Goal: Task Accomplishment & Management: Use online tool/utility

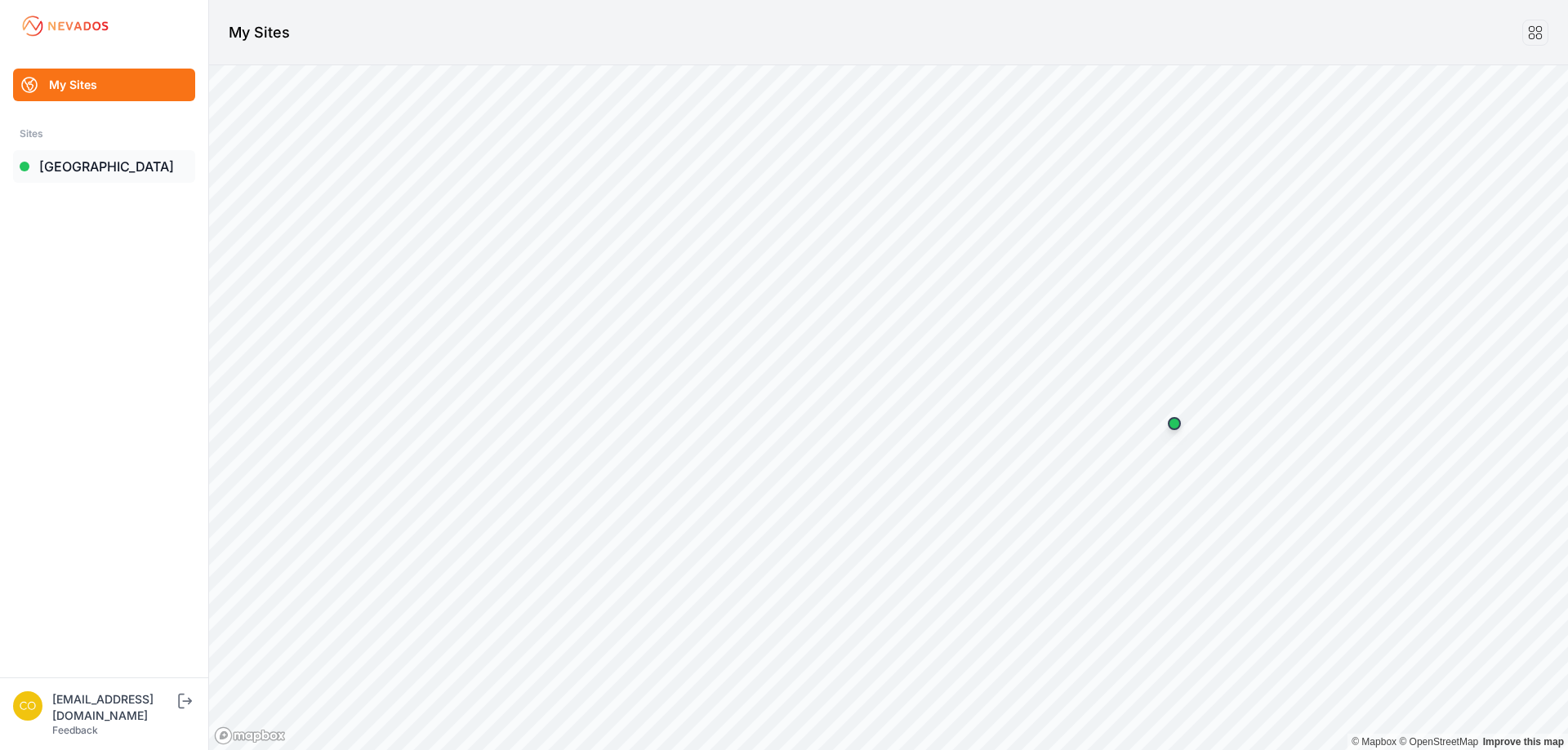
click at [72, 172] on link "[GEOGRAPHIC_DATA]" at bounding box center [104, 167] width 182 height 33
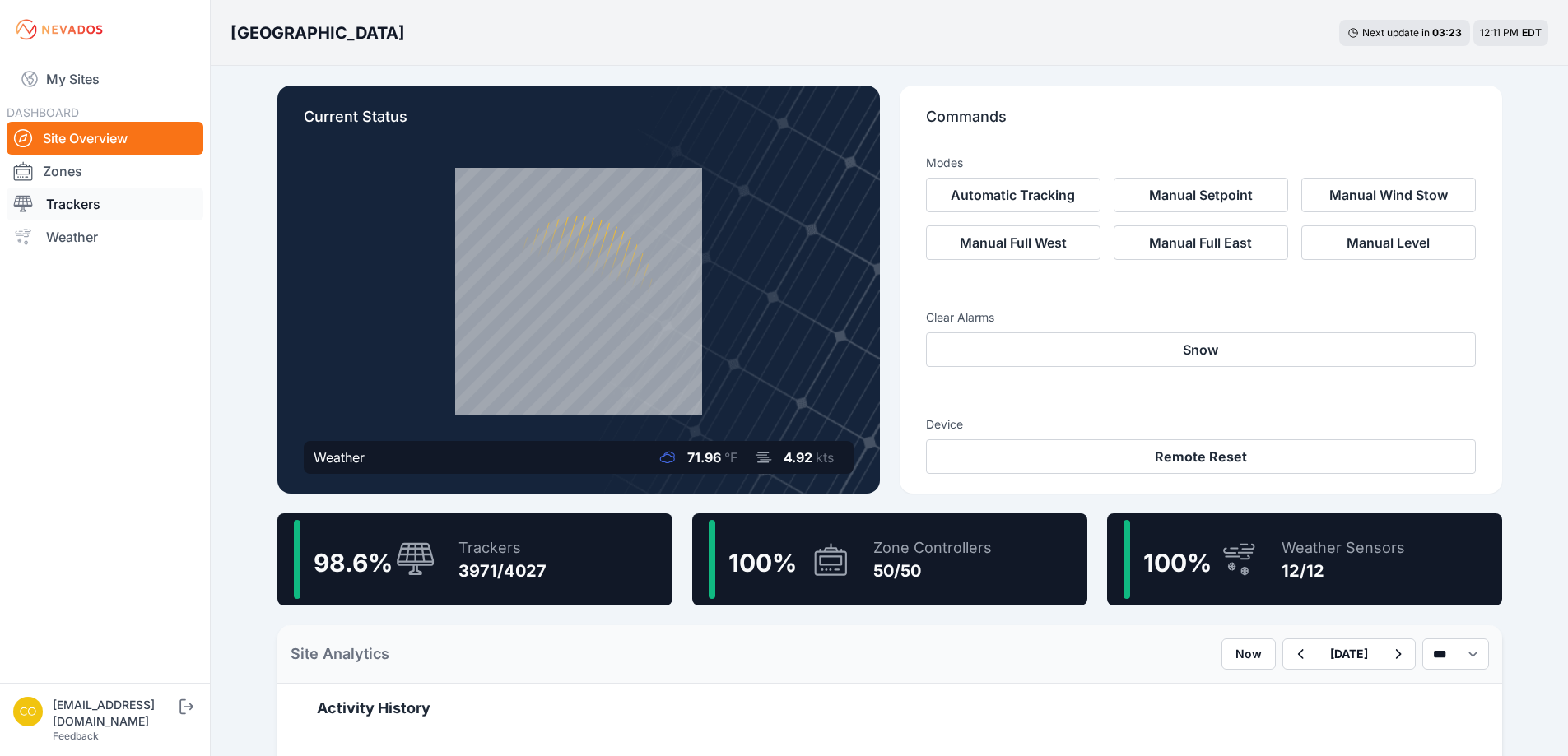
click at [95, 212] on link "Trackers" at bounding box center [105, 204] width 197 height 33
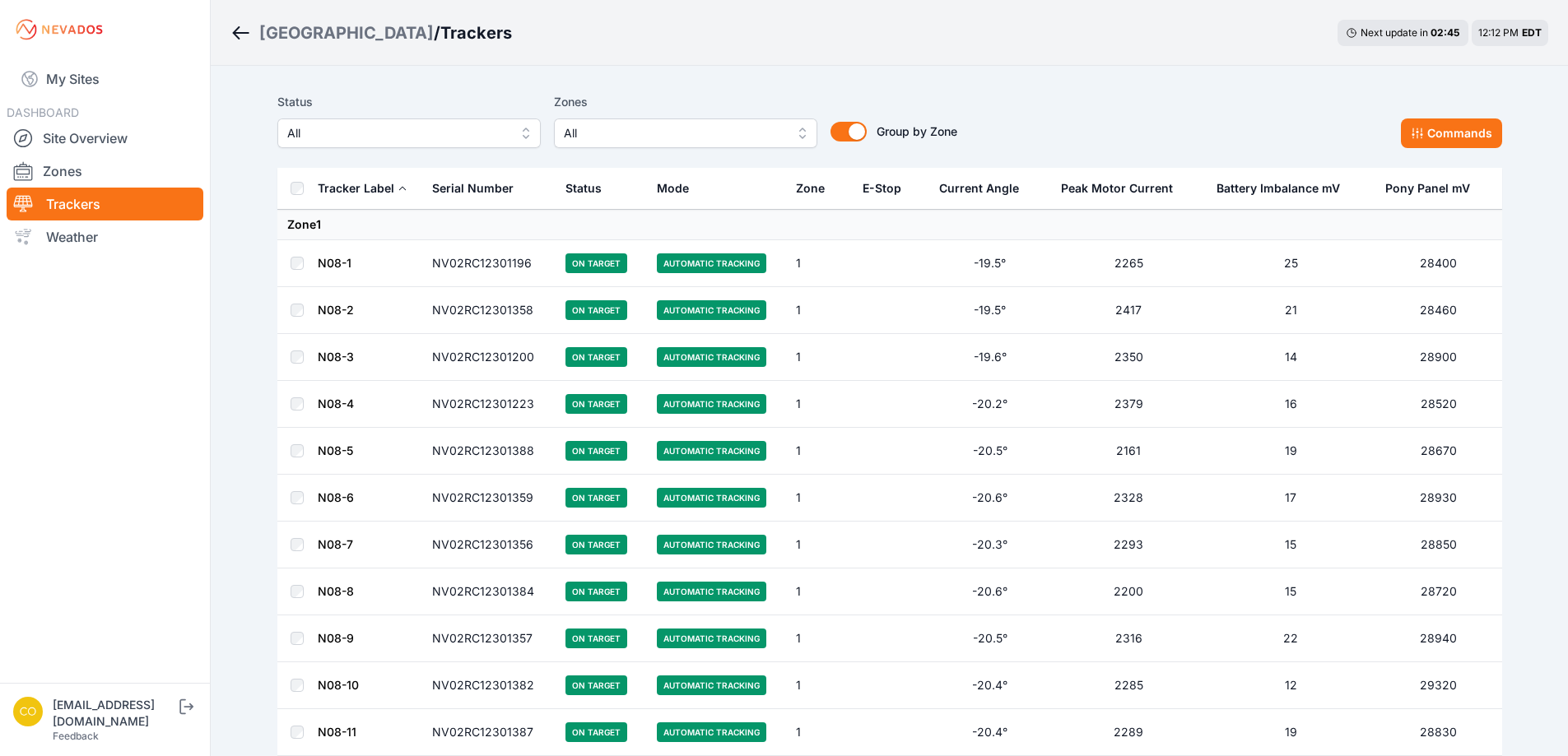
click at [755, 130] on span "All" at bounding box center [674, 132] width 220 height 19
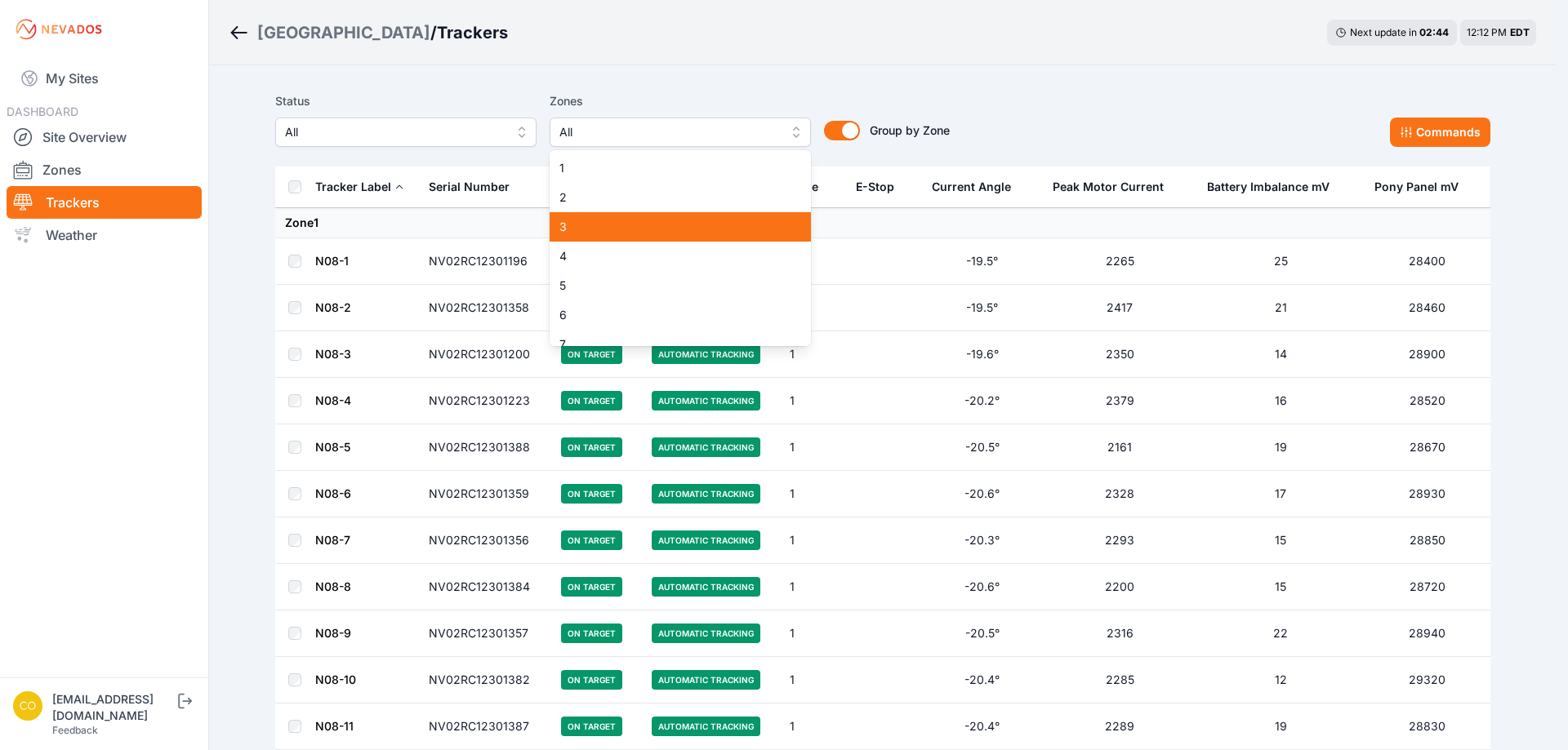
click at [600, 219] on span "3" at bounding box center [670, 227] width 222 height 17
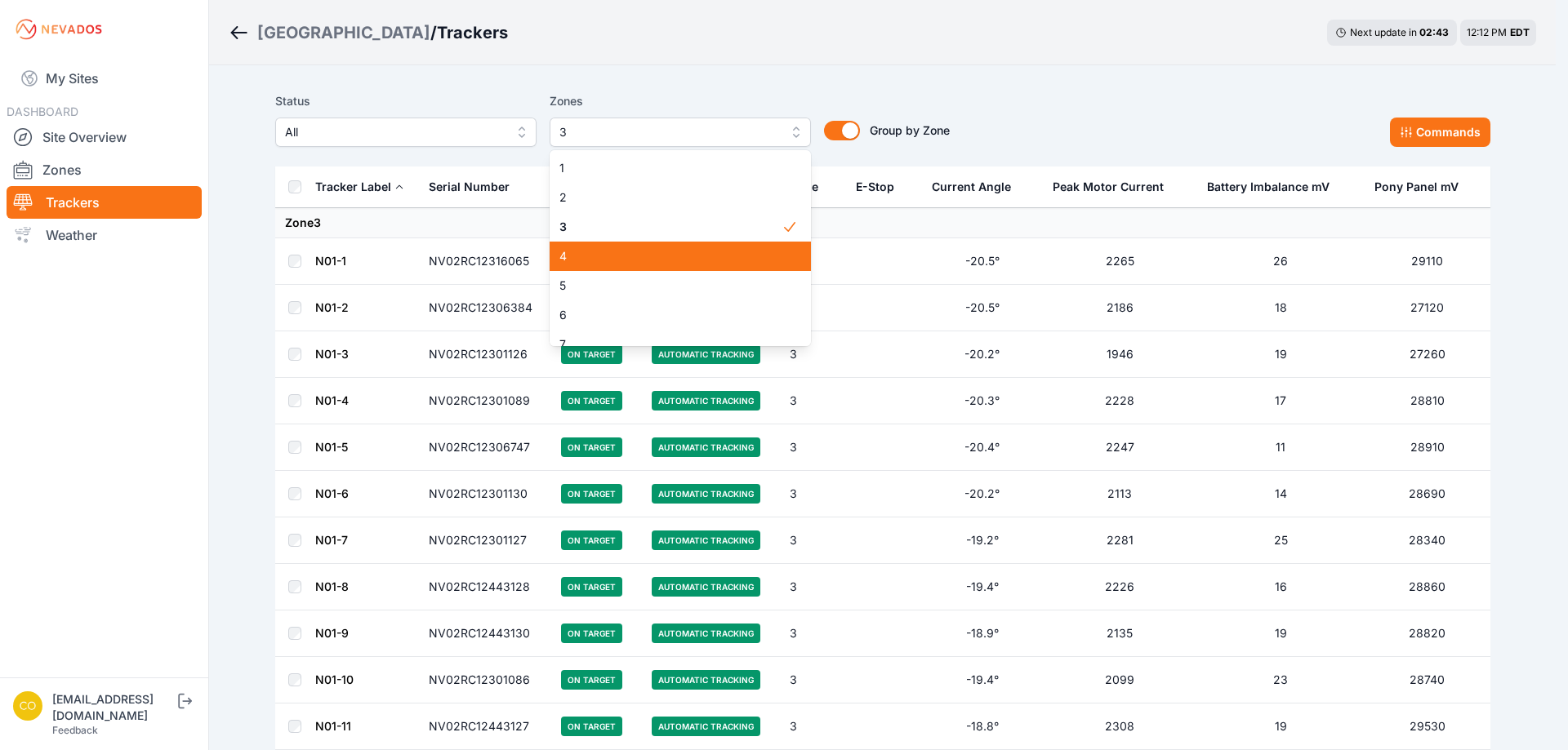
click at [619, 257] on span "4" at bounding box center [670, 256] width 222 height 17
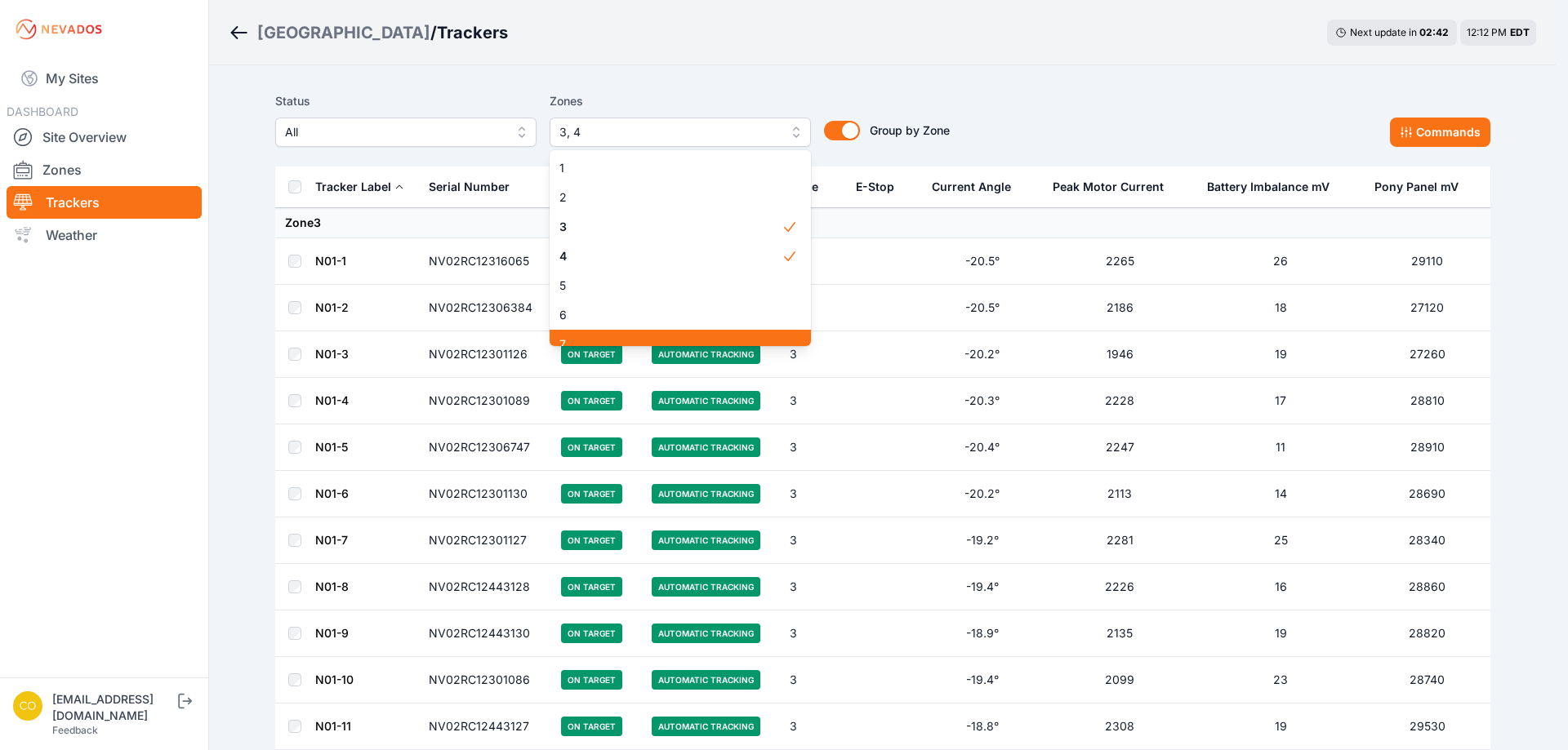
click at [587, 336] on span "7" at bounding box center [670, 344] width 222 height 17
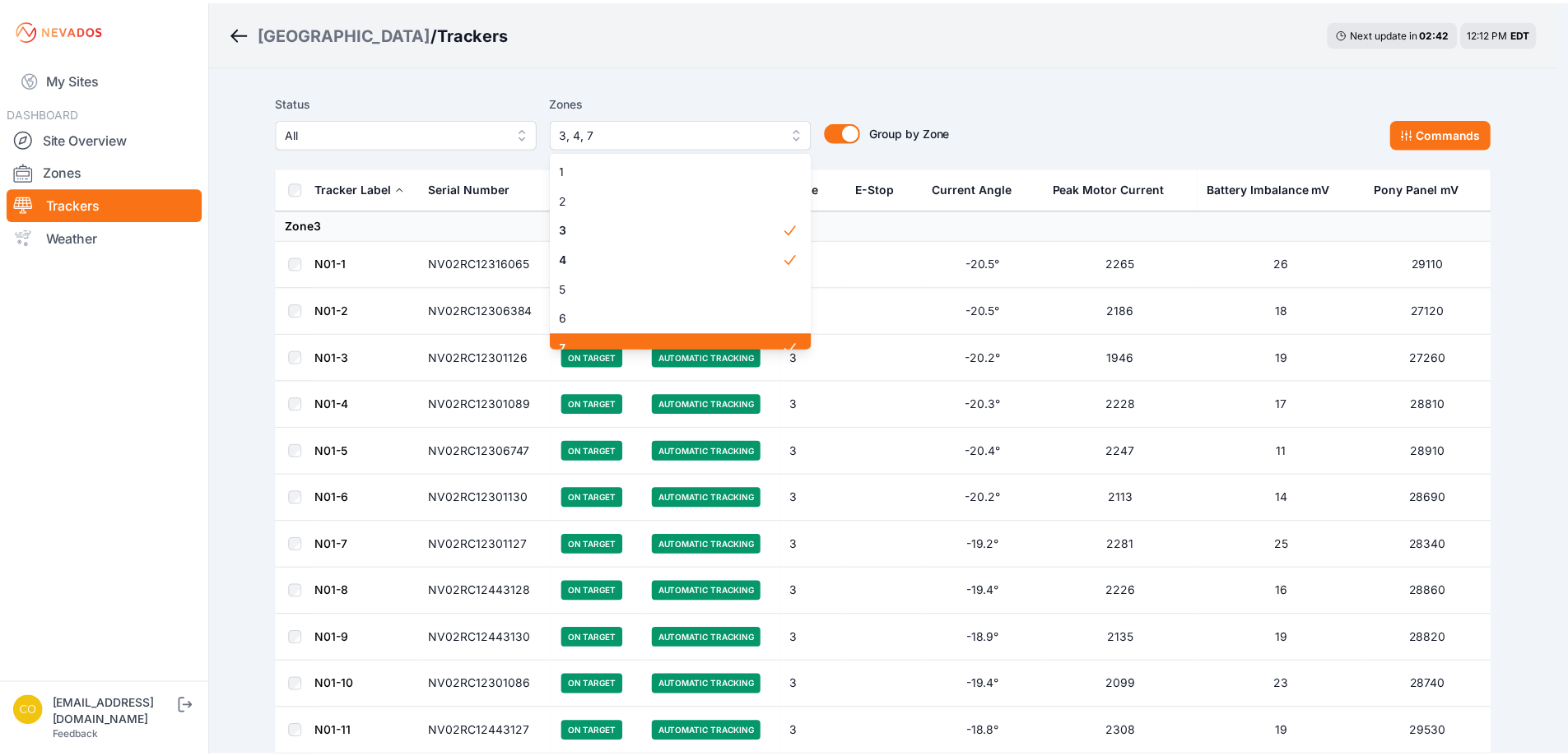
scroll to position [82, 0]
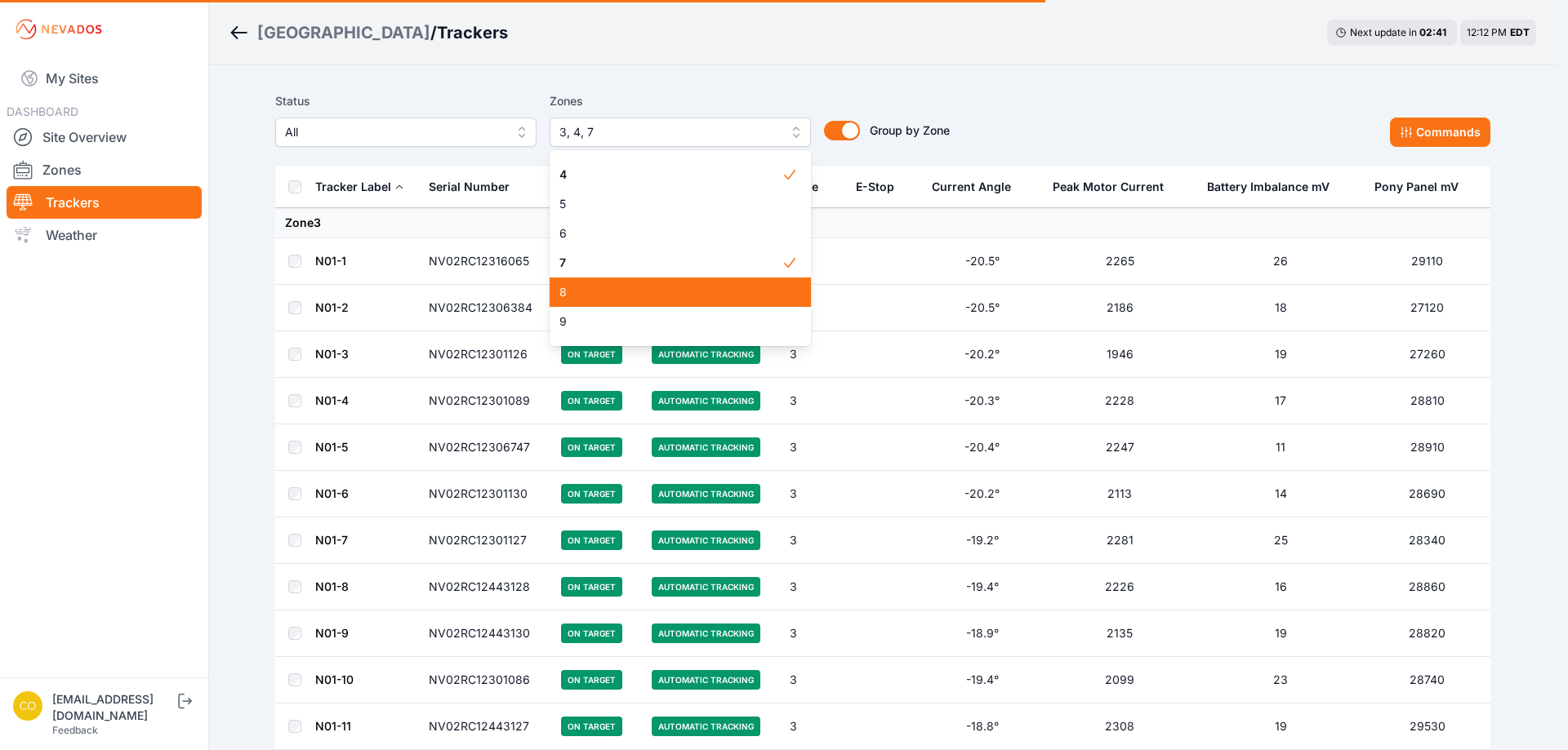
click at [583, 288] on span "8" at bounding box center [670, 293] width 222 height 17
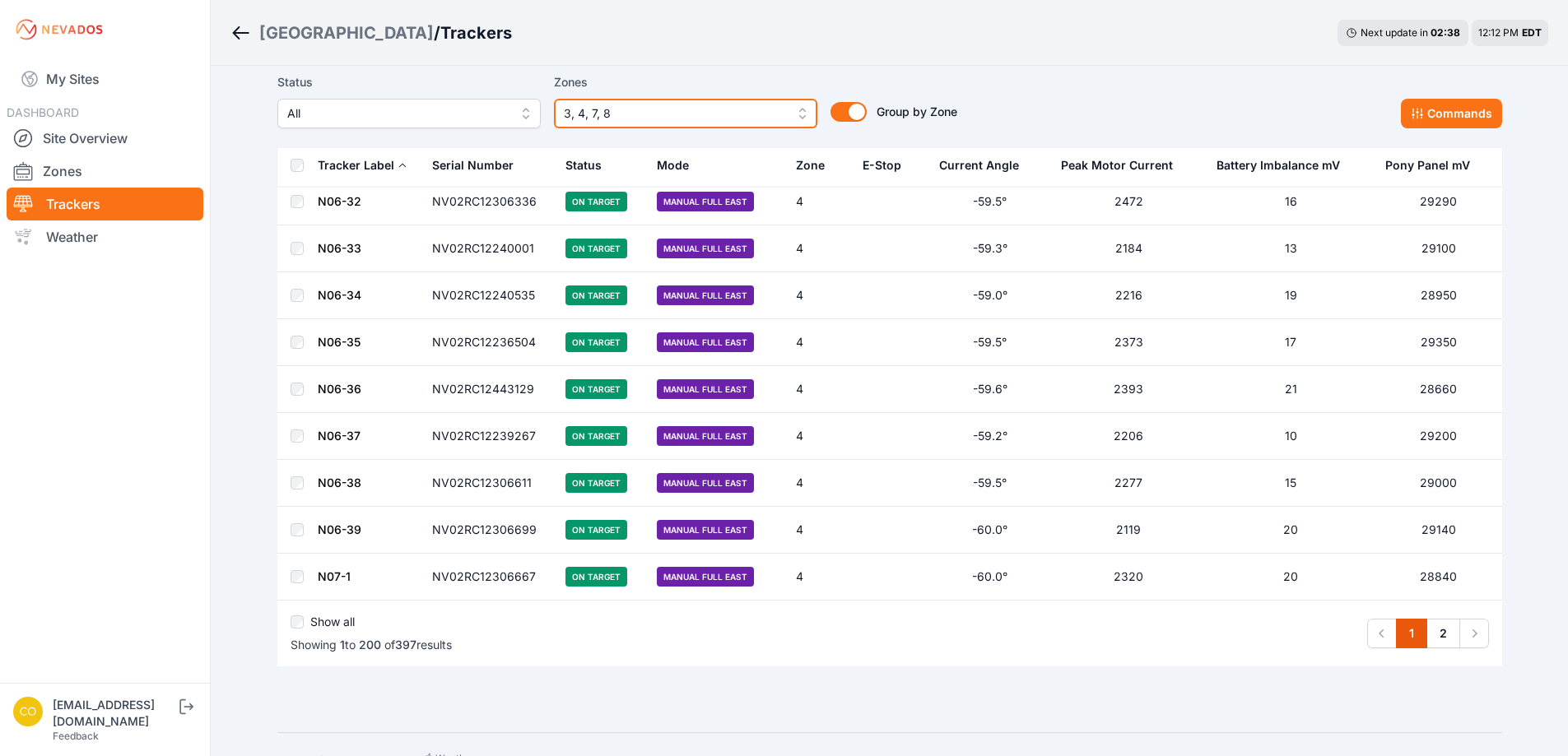
scroll to position [9085, 0]
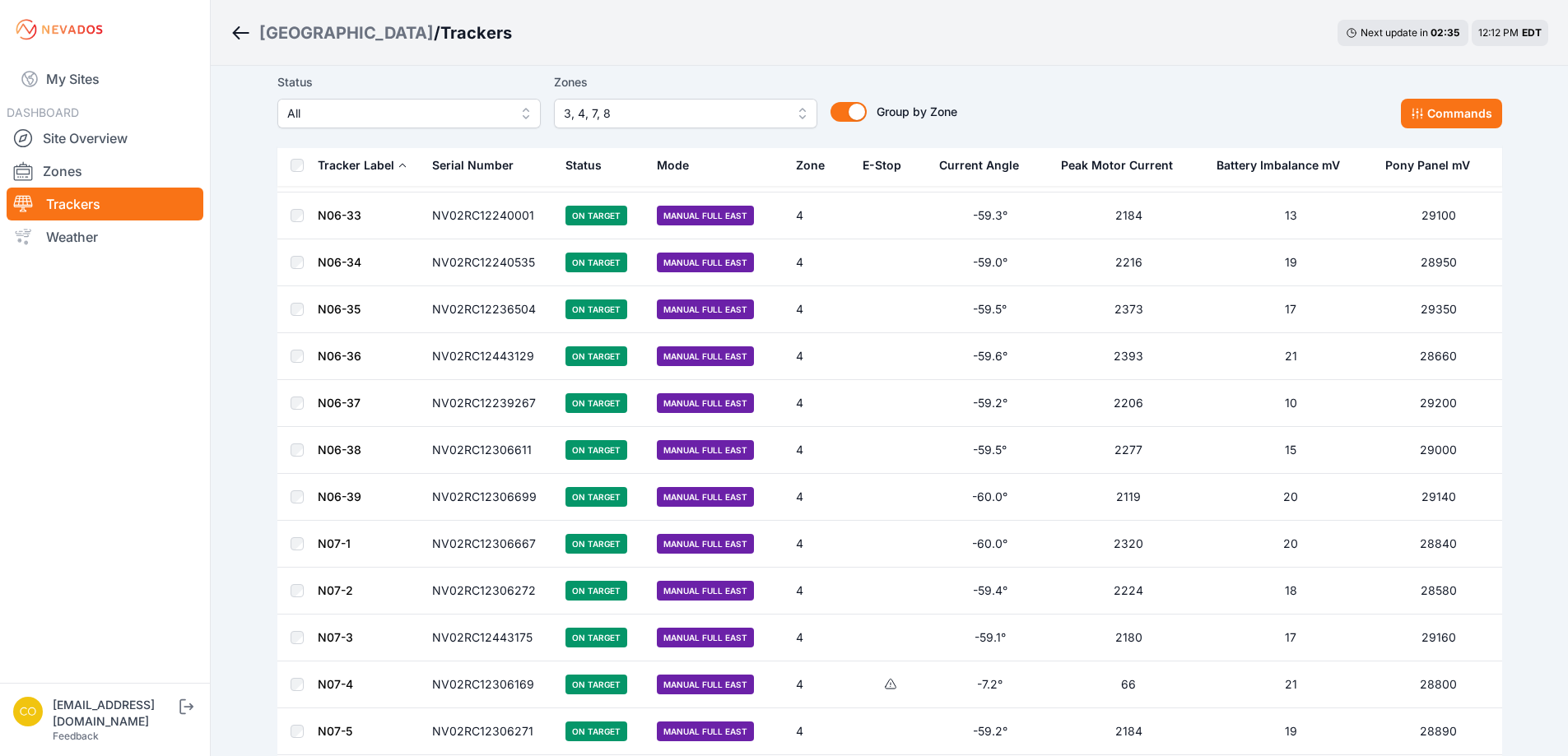
click at [245, 203] on div "Bartonsville / Trackers Next update in 02 : 35 12:12 PM EDT Status All Zones 3,…" at bounding box center [784, 475] width 1568 height 19120
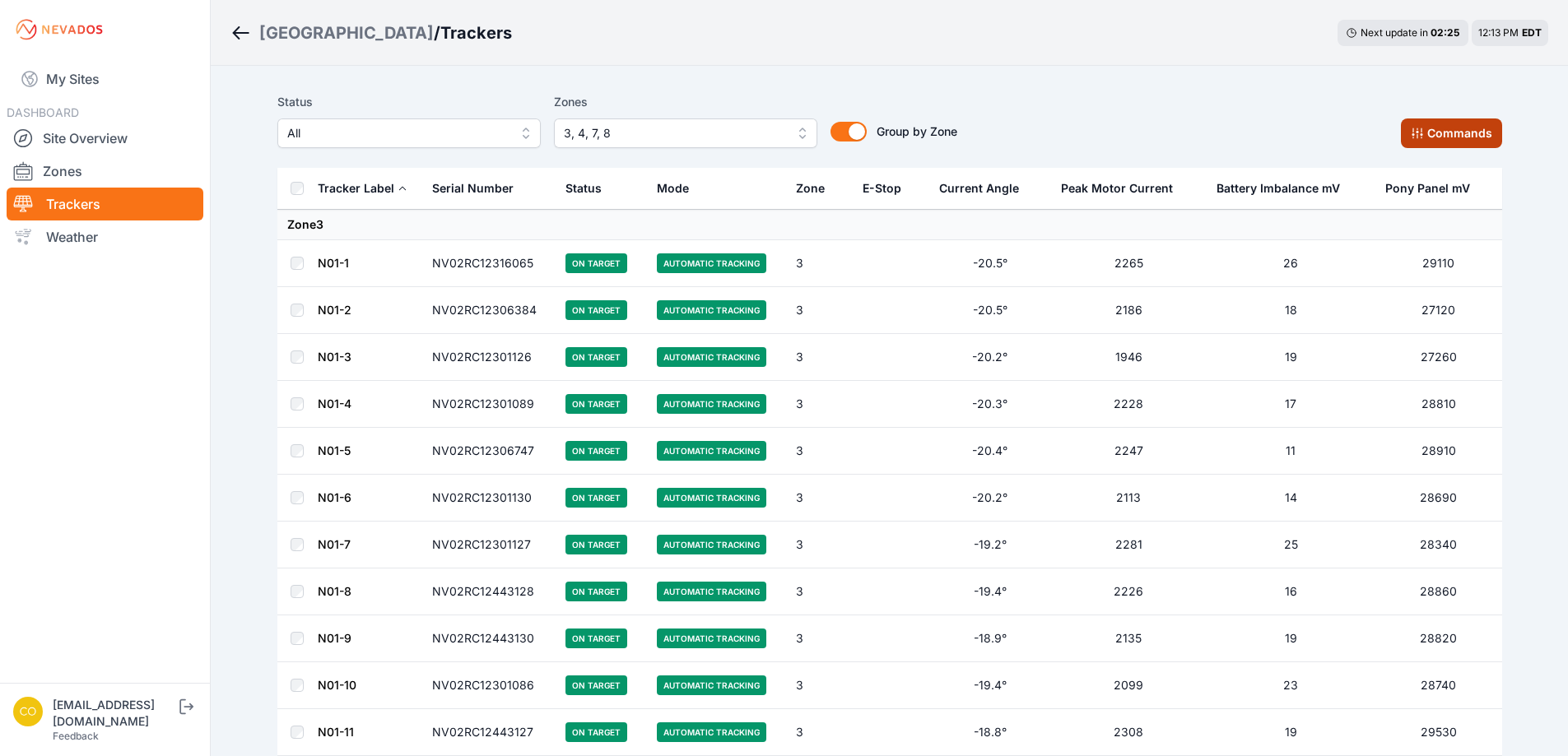
click at [1447, 121] on button "Commands" at bounding box center [1451, 133] width 101 height 30
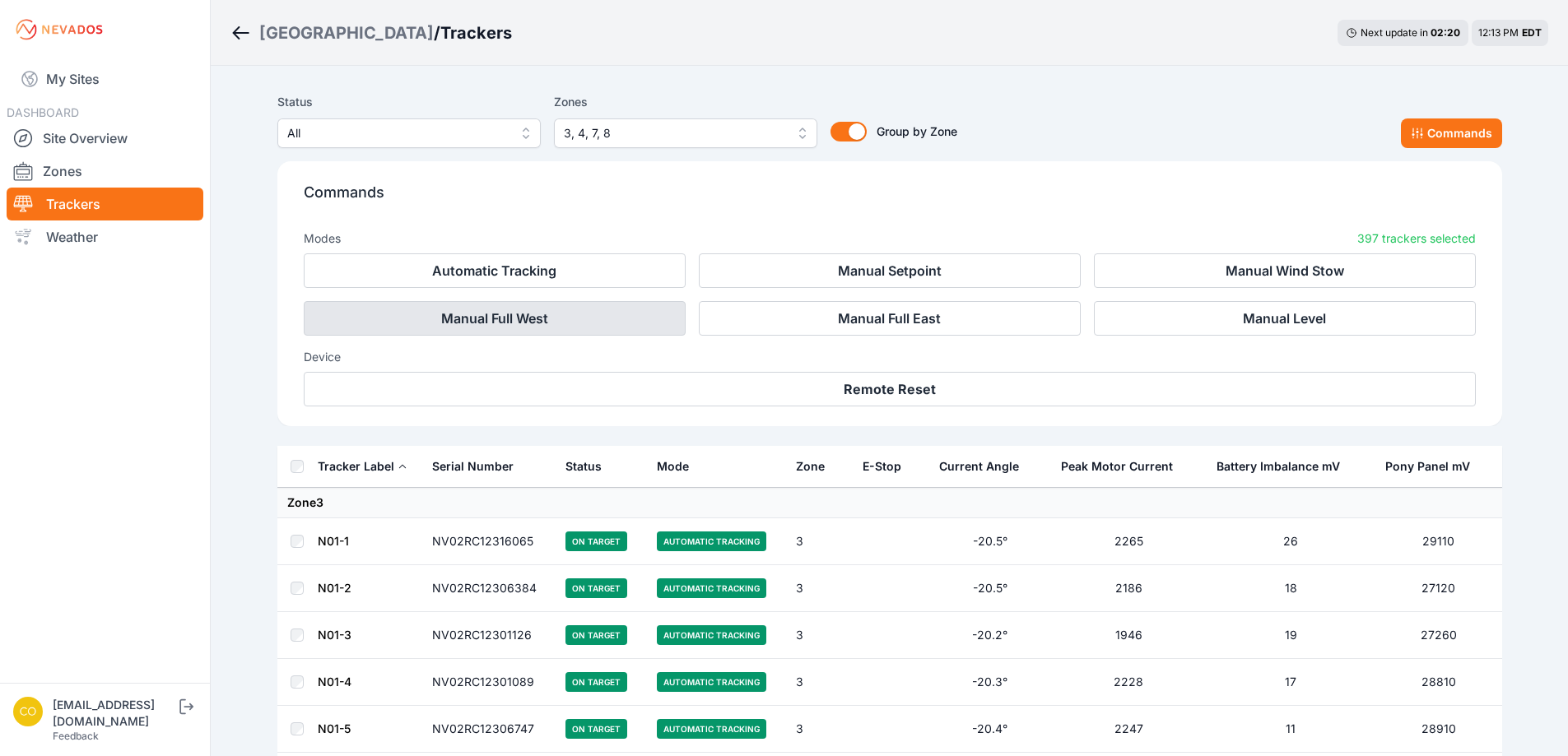
click at [628, 321] on button "Manual Full West" at bounding box center [494, 318] width 382 height 34
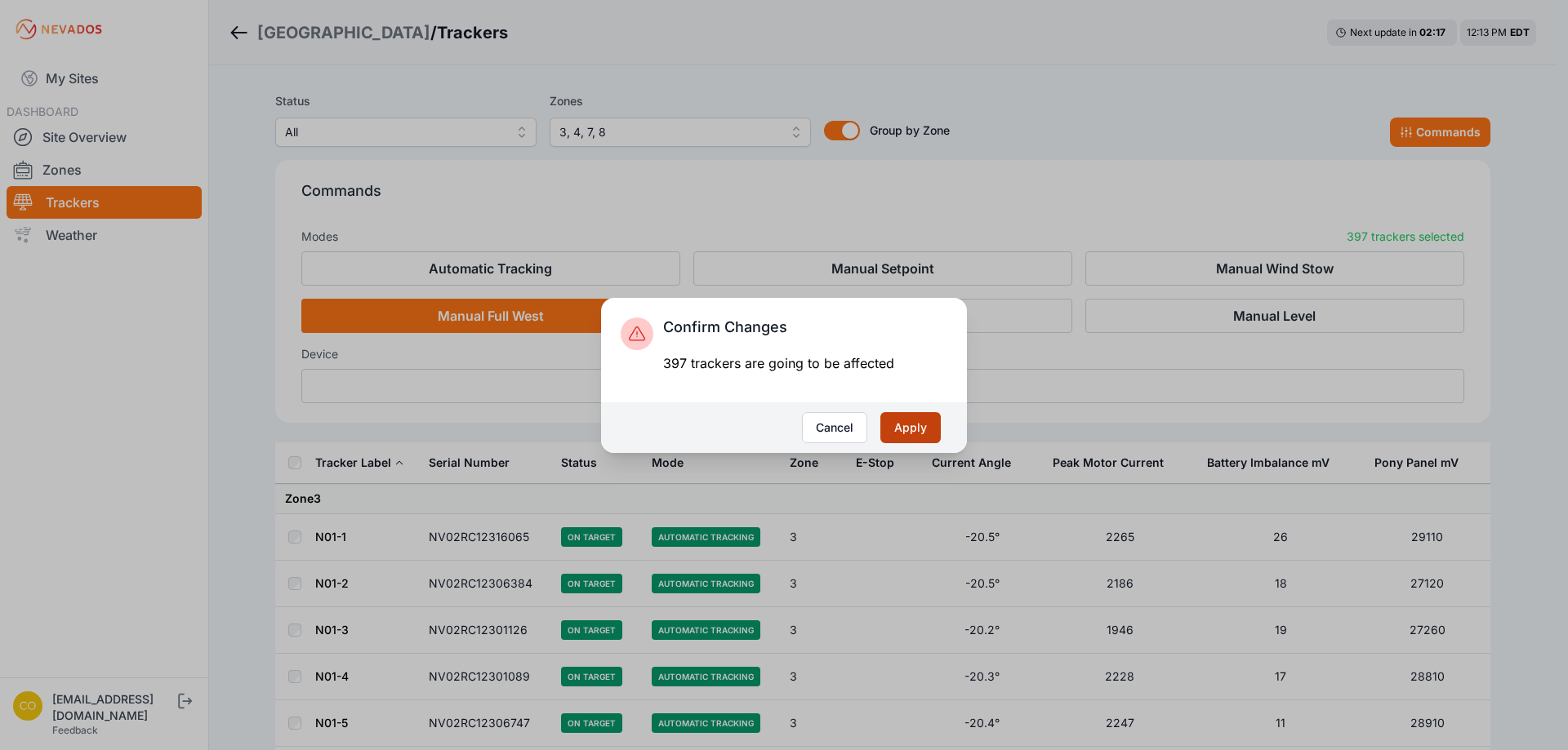
click at [915, 432] on button "Apply" at bounding box center [911, 428] width 61 height 31
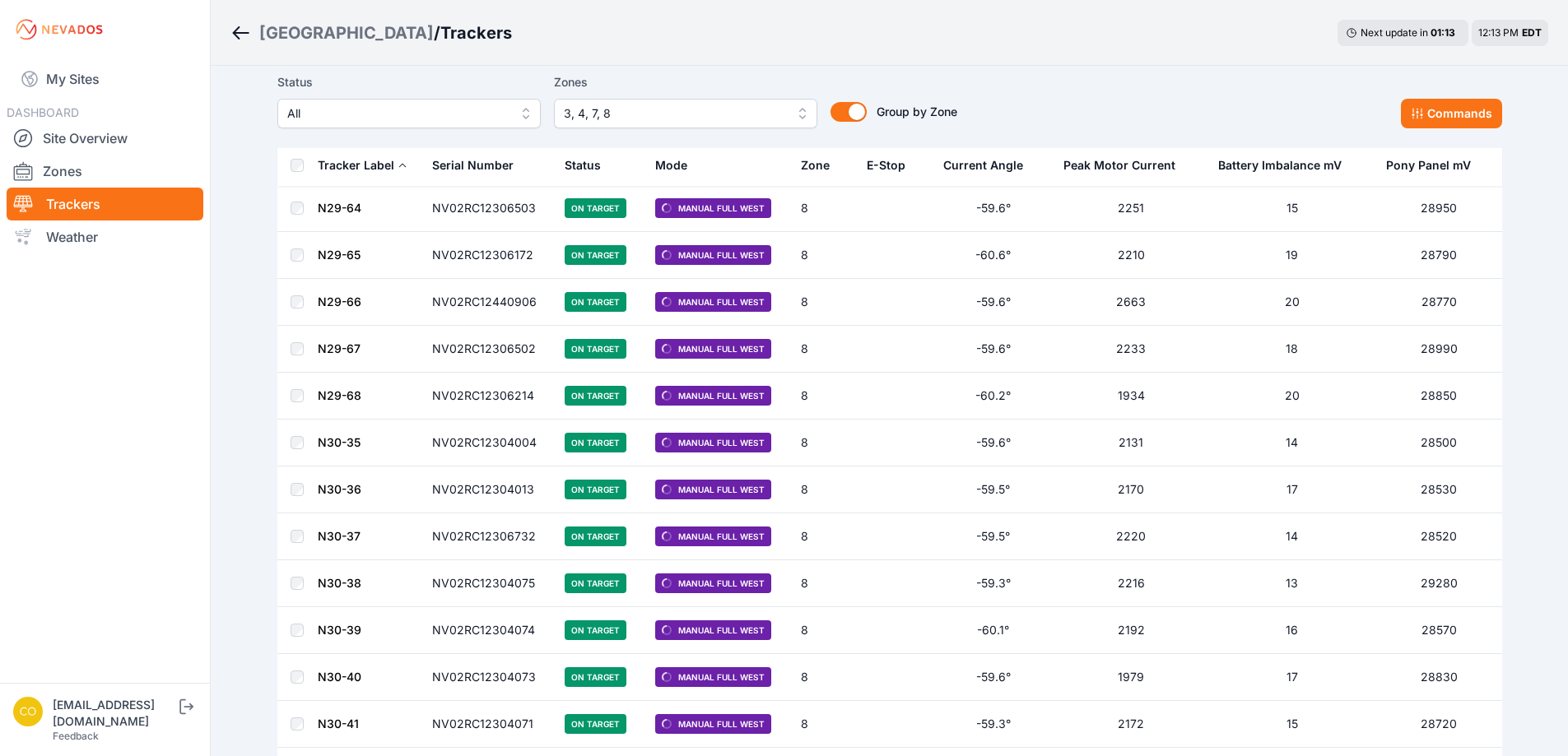
scroll to position [17702, 0]
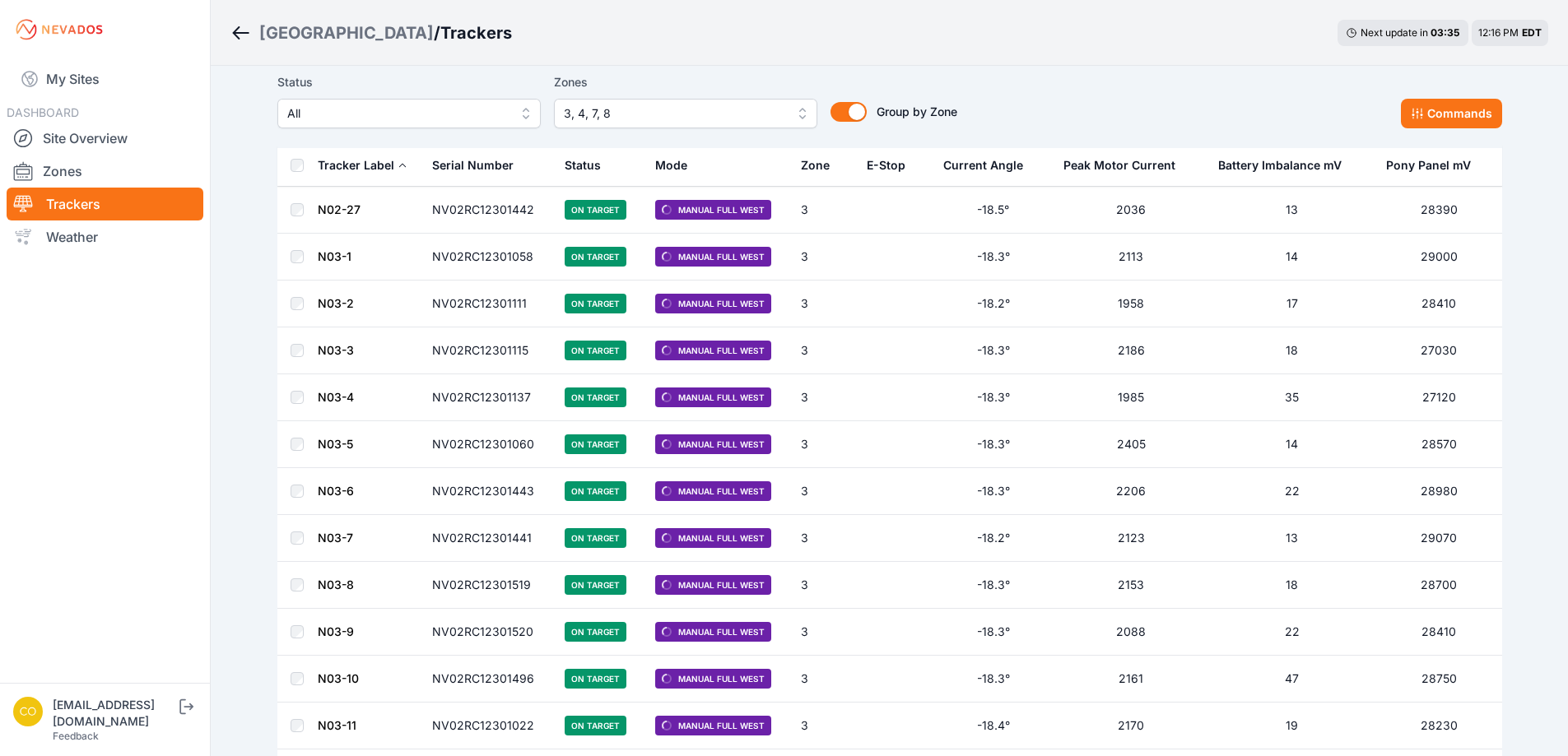
scroll to position [3621, 0]
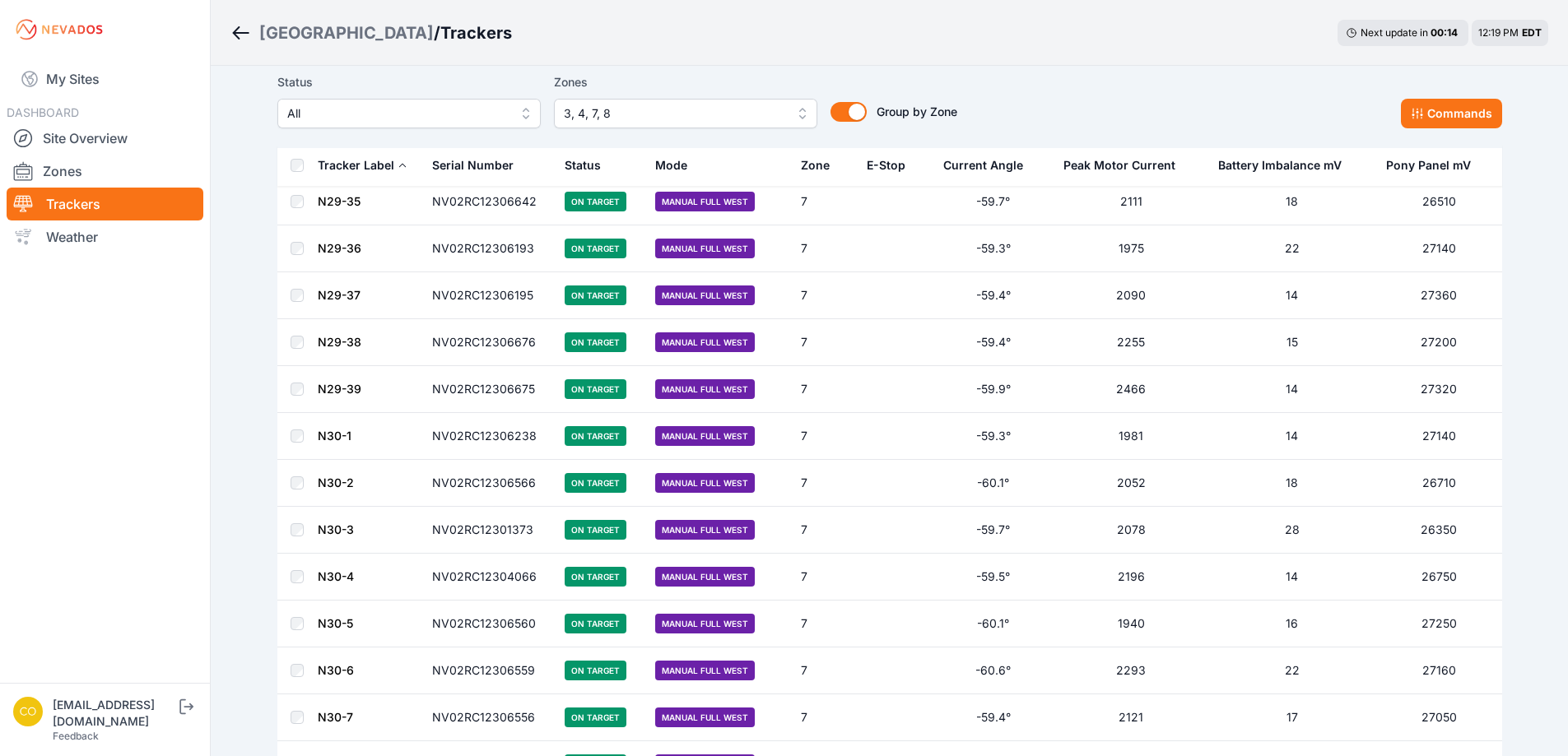
scroll to position [12109, 0]
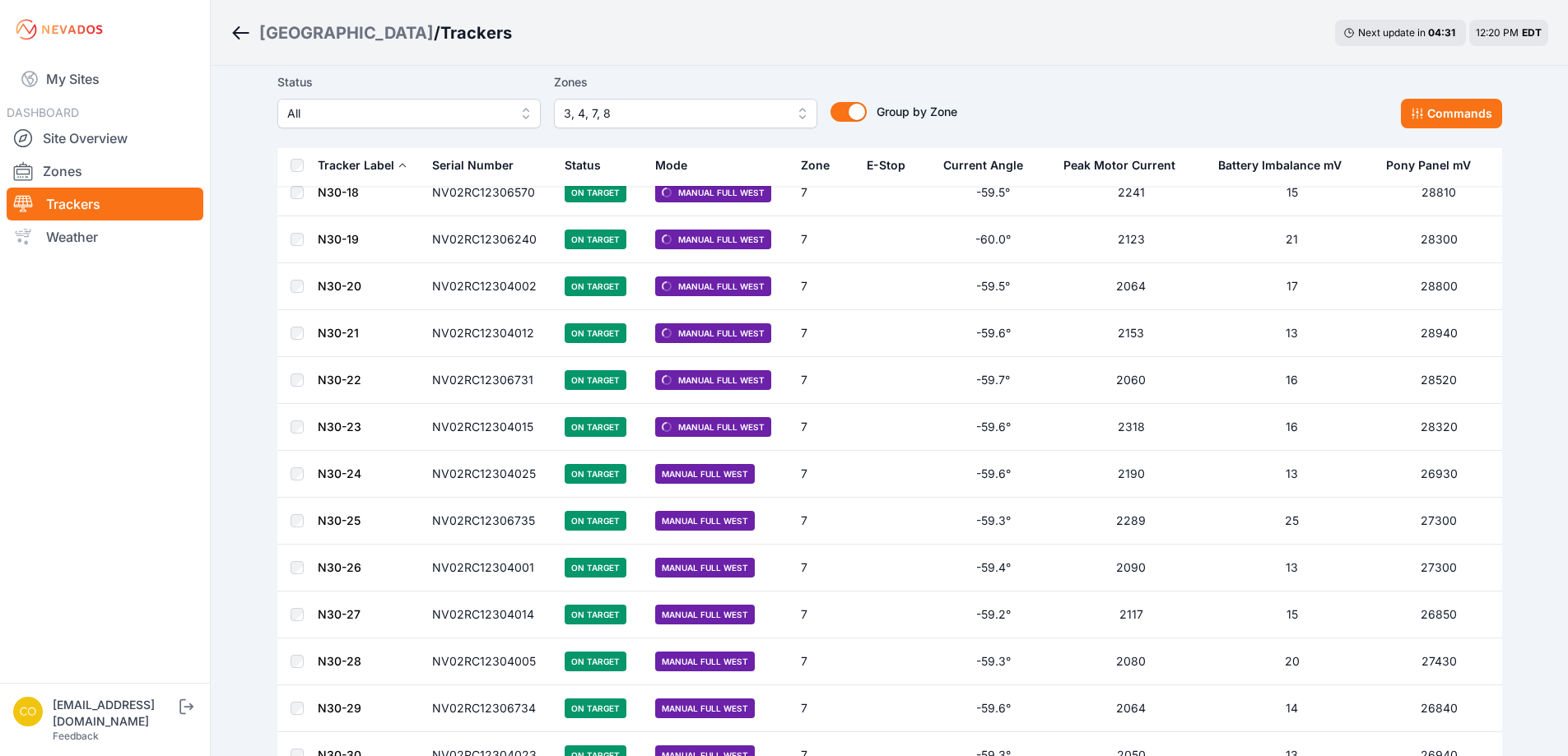
scroll to position [13168, 0]
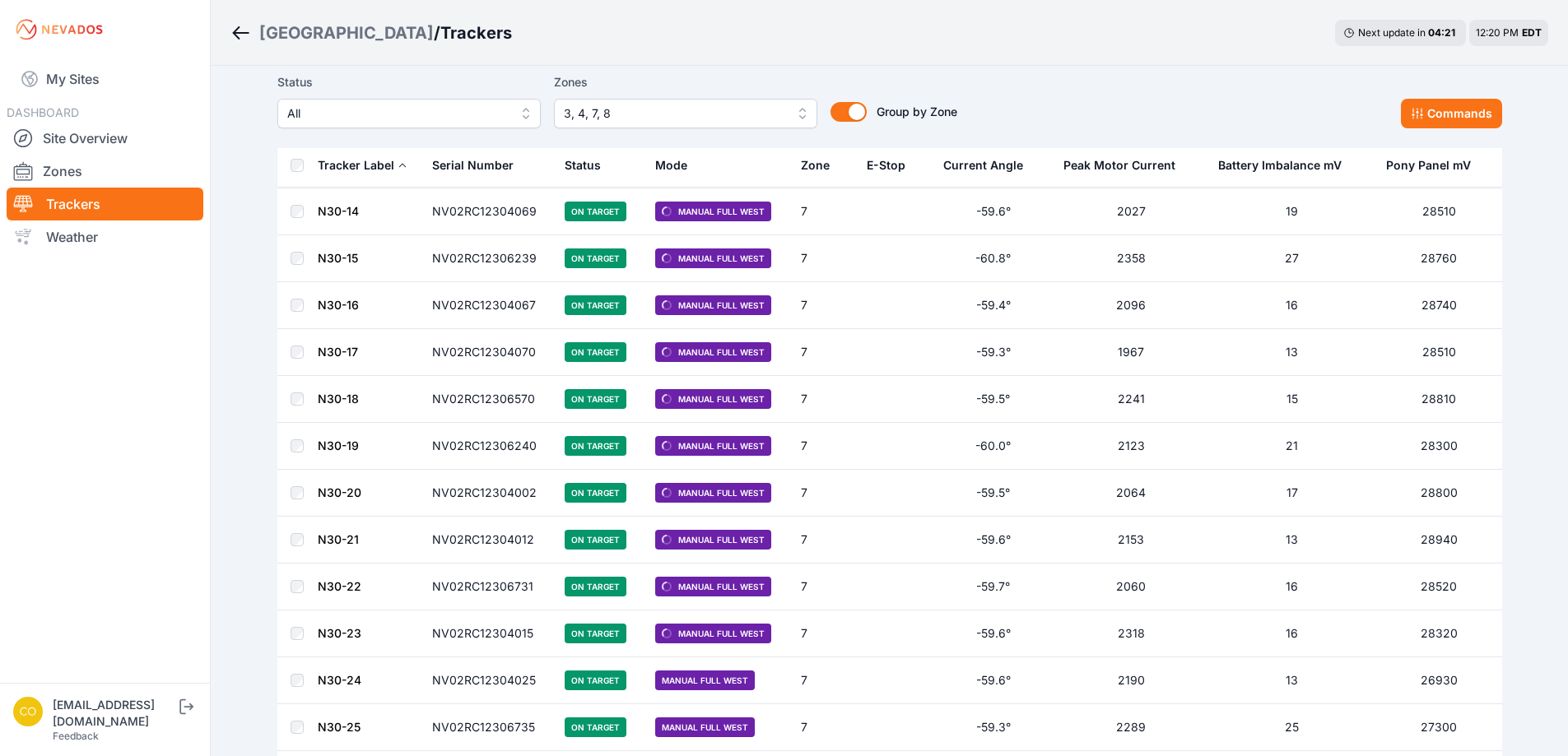
scroll to position [12920, 0]
